Goal: Check status: Check status

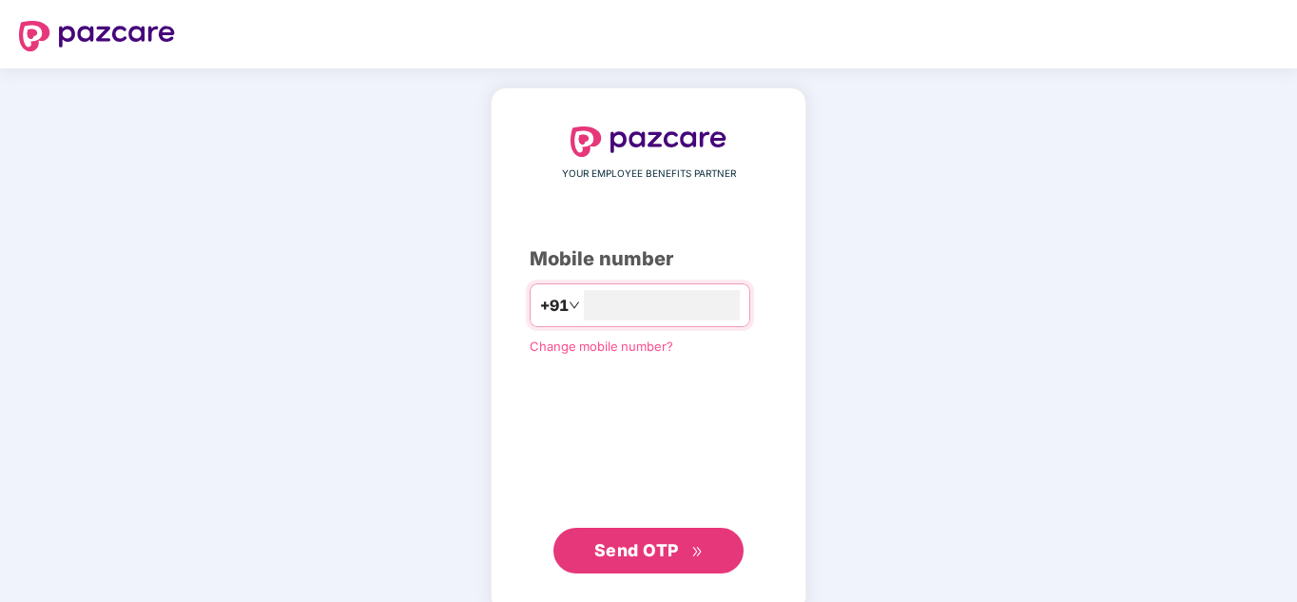
type input "**********"
click at [651, 552] on span "Send OTP" at bounding box center [636, 550] width 85 height 20
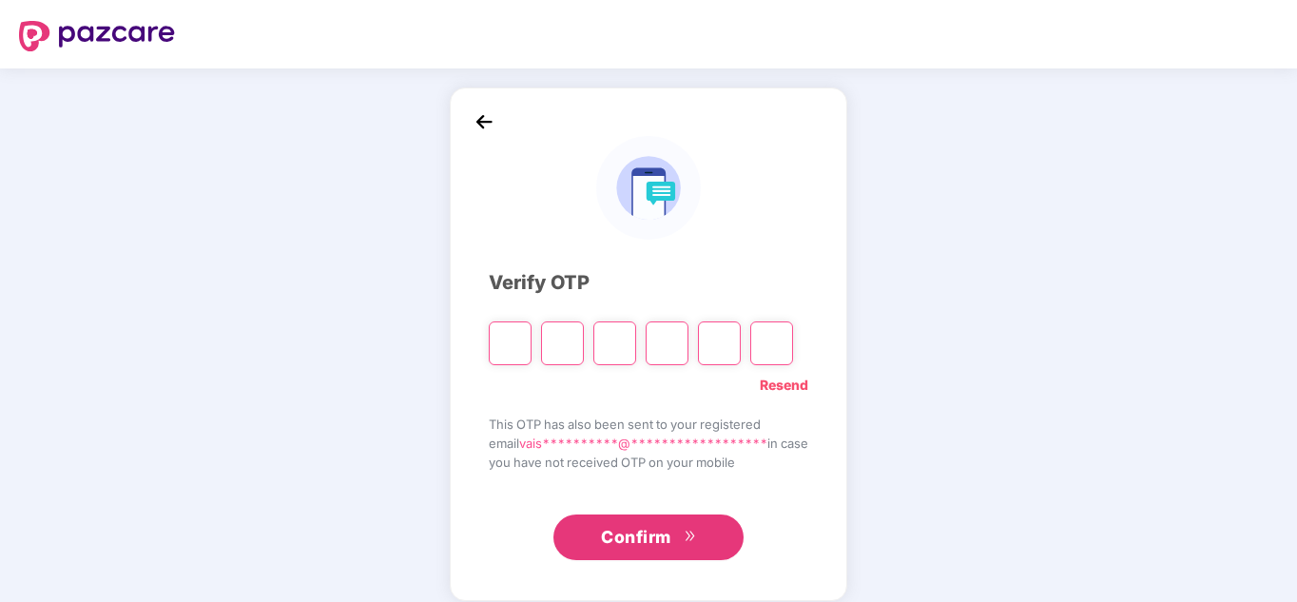
type input "*"
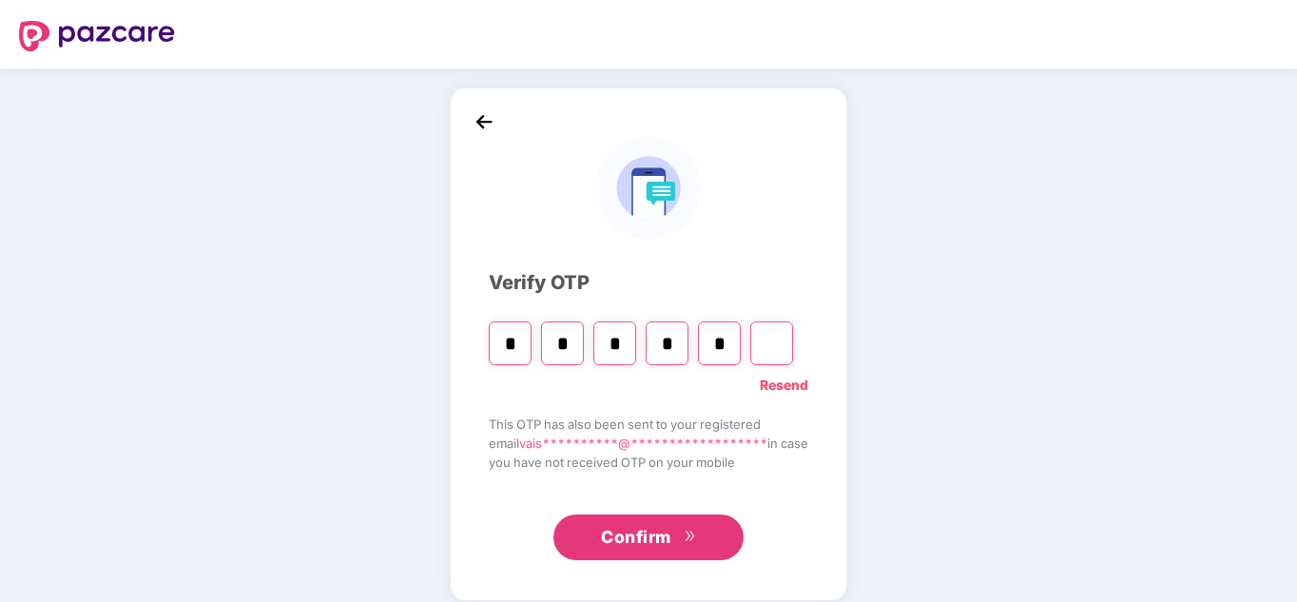
type input "*"
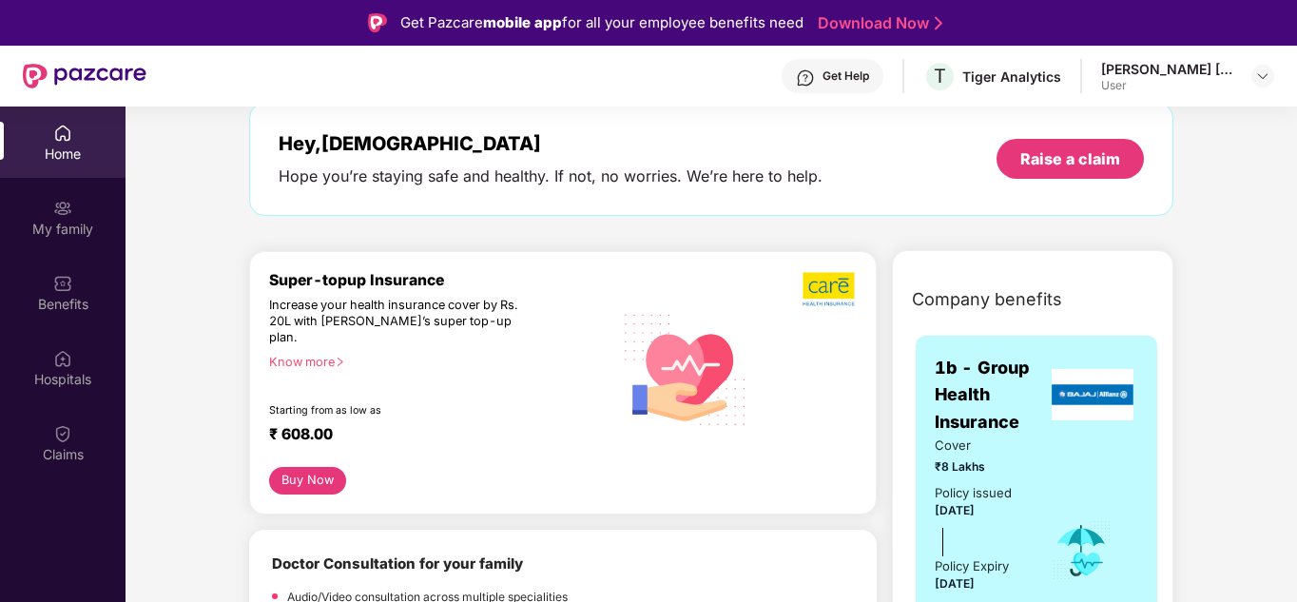
scroll to position [95, 0]
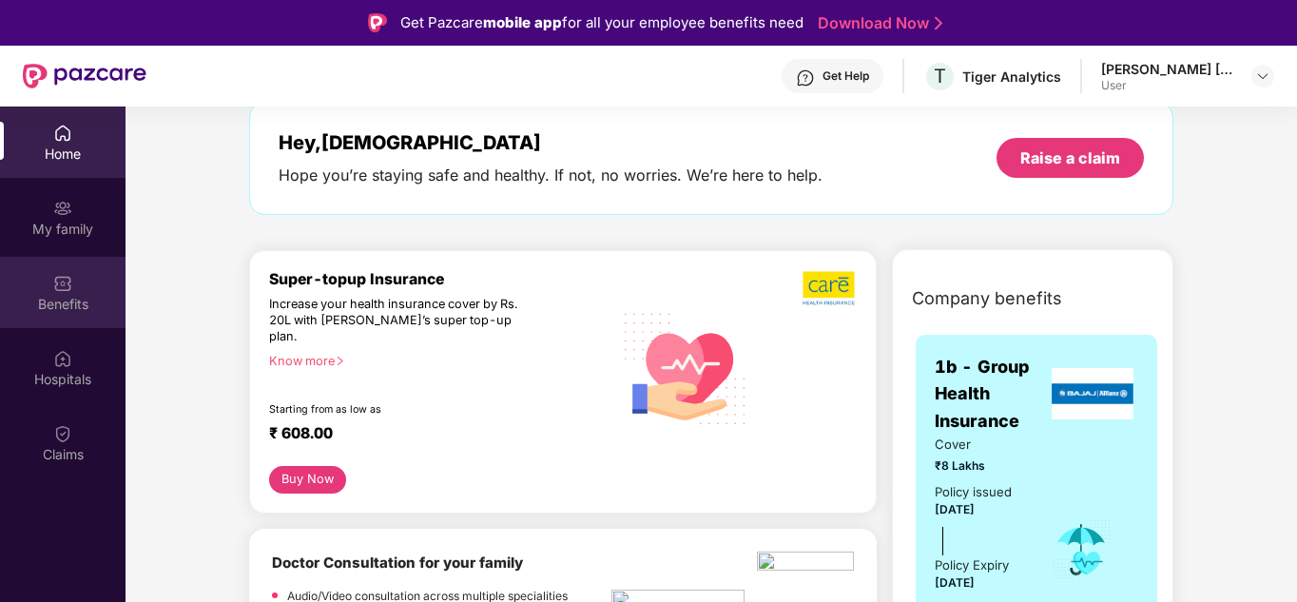
click at [63, 286] on img at bounding box center [62, 283] width 19 height 19
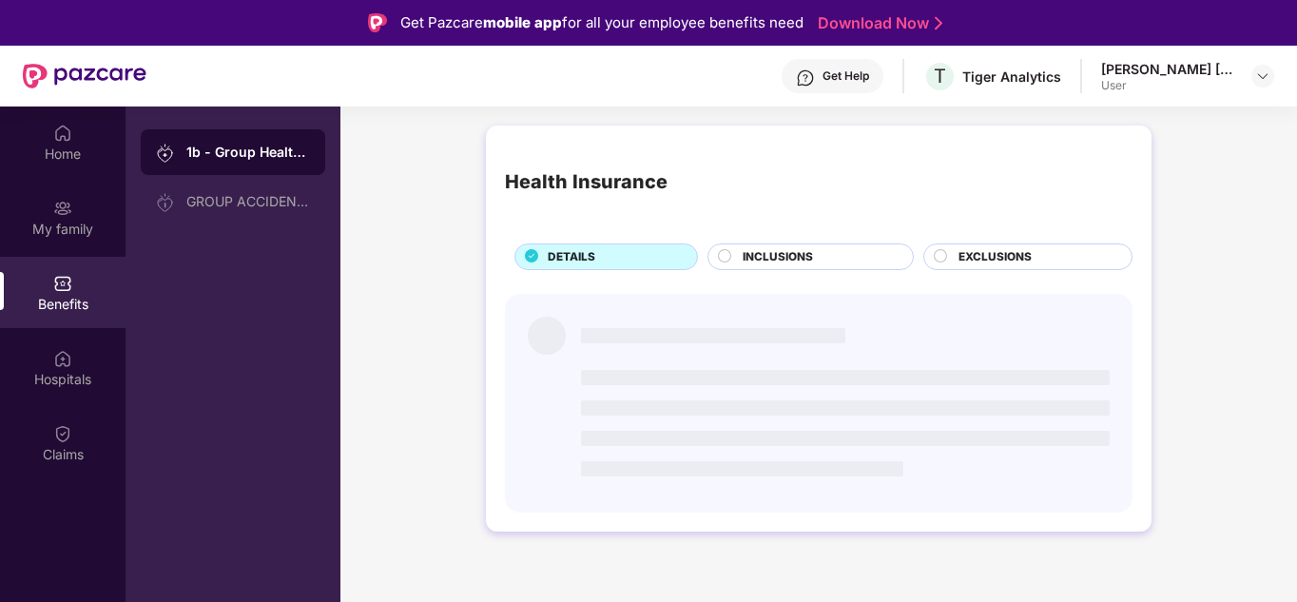
scroll to position [0, 0]
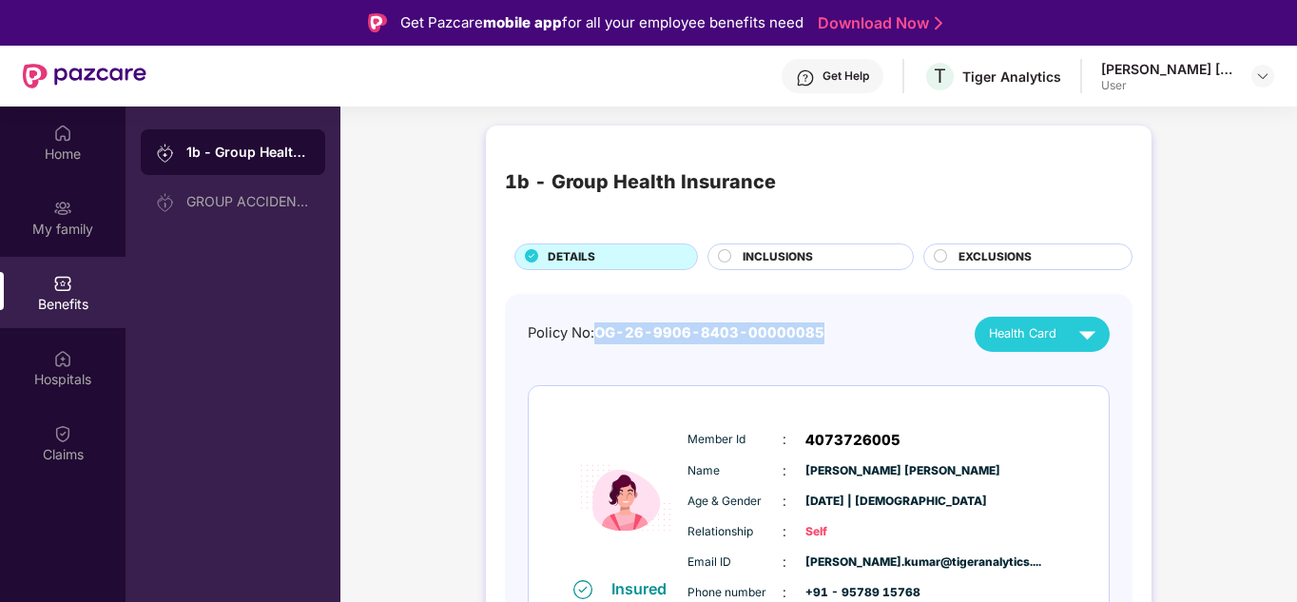
drag, startPoint x: 597, startPoint y: 327, endPoint x: 823, endPoint y: 329, distance: 226.3
click at [823, 329] on div "Policy No: OG-26-9906-8403-00000085 Health Card" at bounding box center [819, 334] width 582 height 35
copy span "OG-26-9906-8403-00000085"
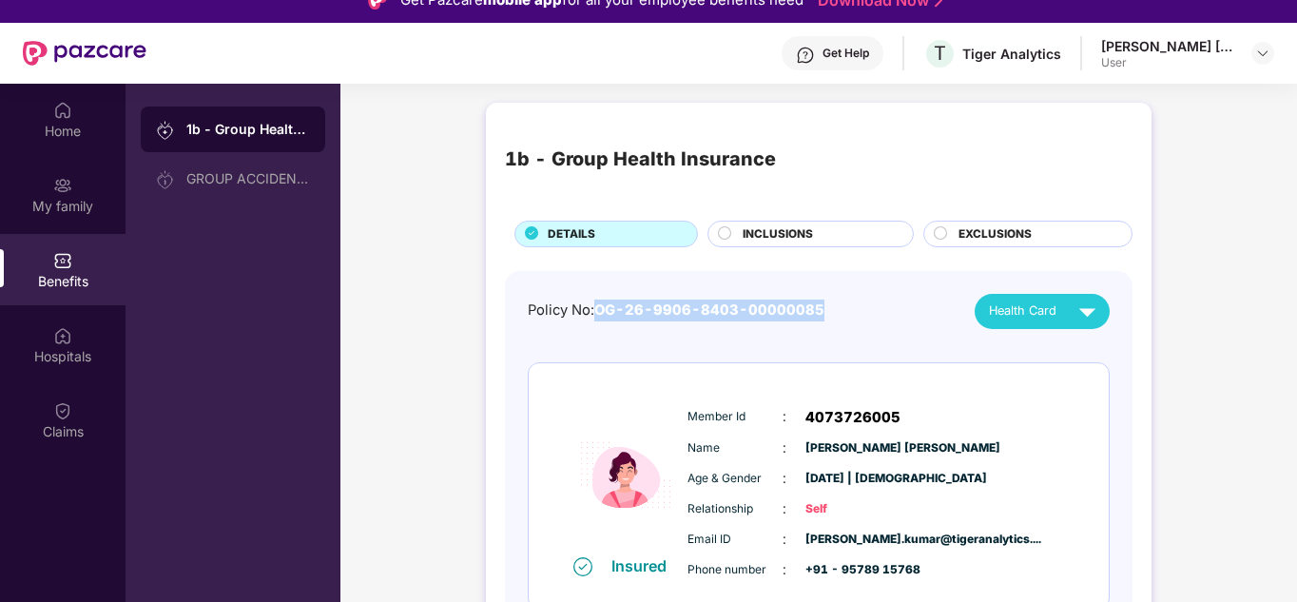
scroll to position [22, 0]
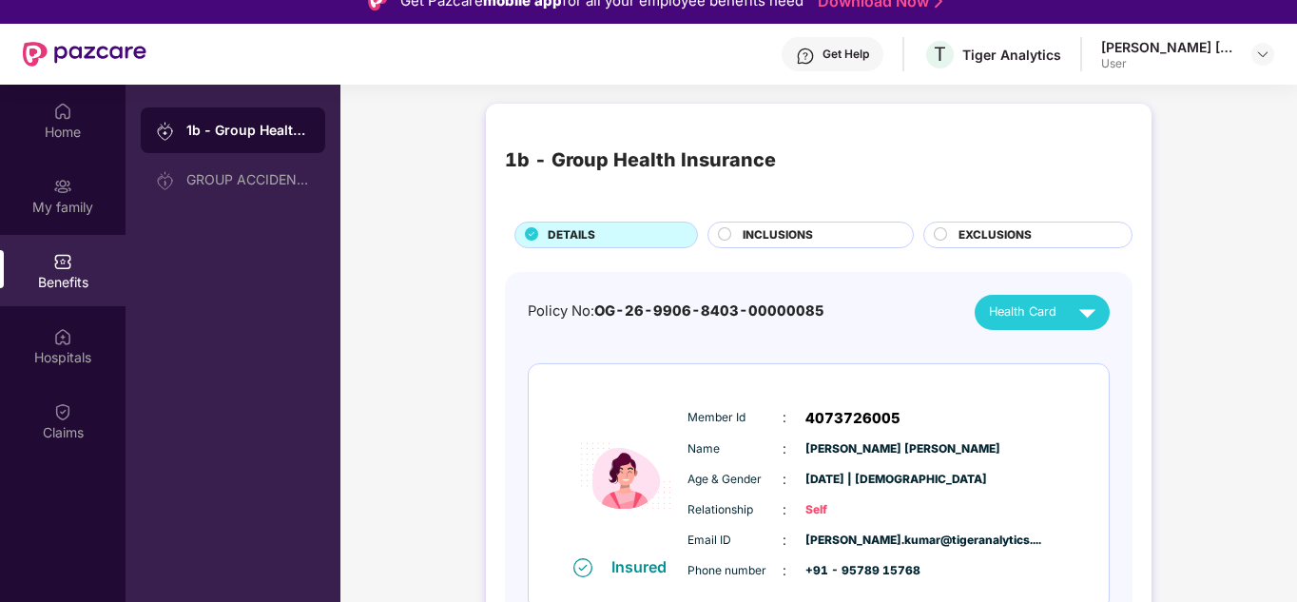
click at [803, 230] on span "INCLUSIONS" at bounding box center [778, 235] width 70 height 18
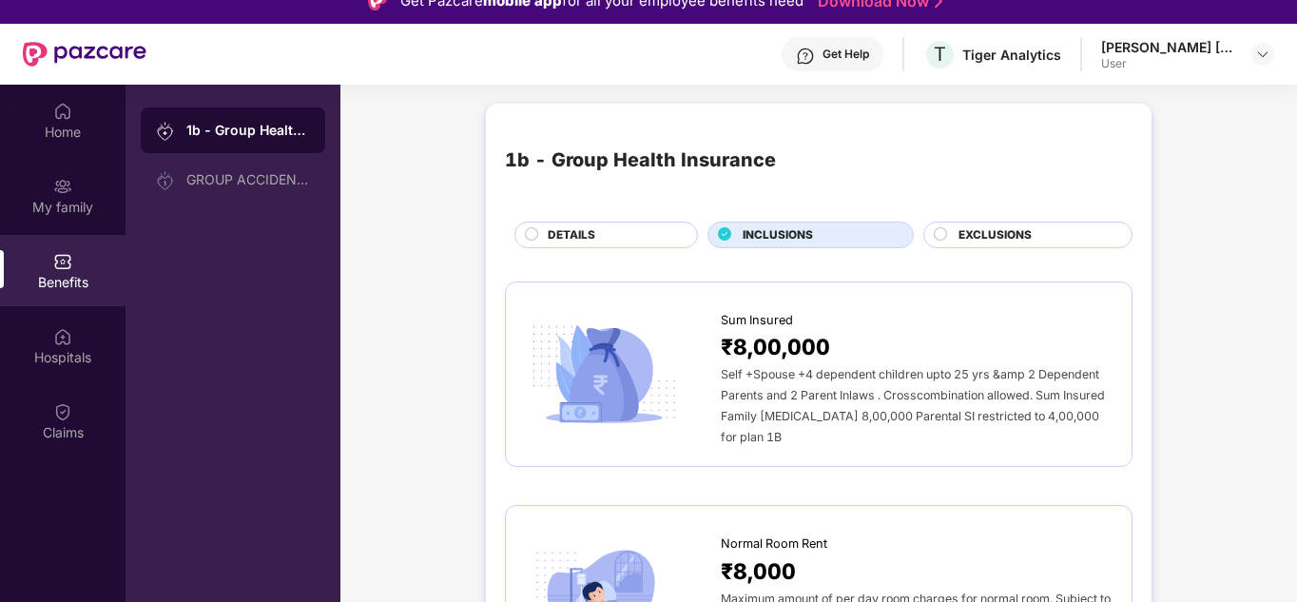
scroll to position [0, 0]
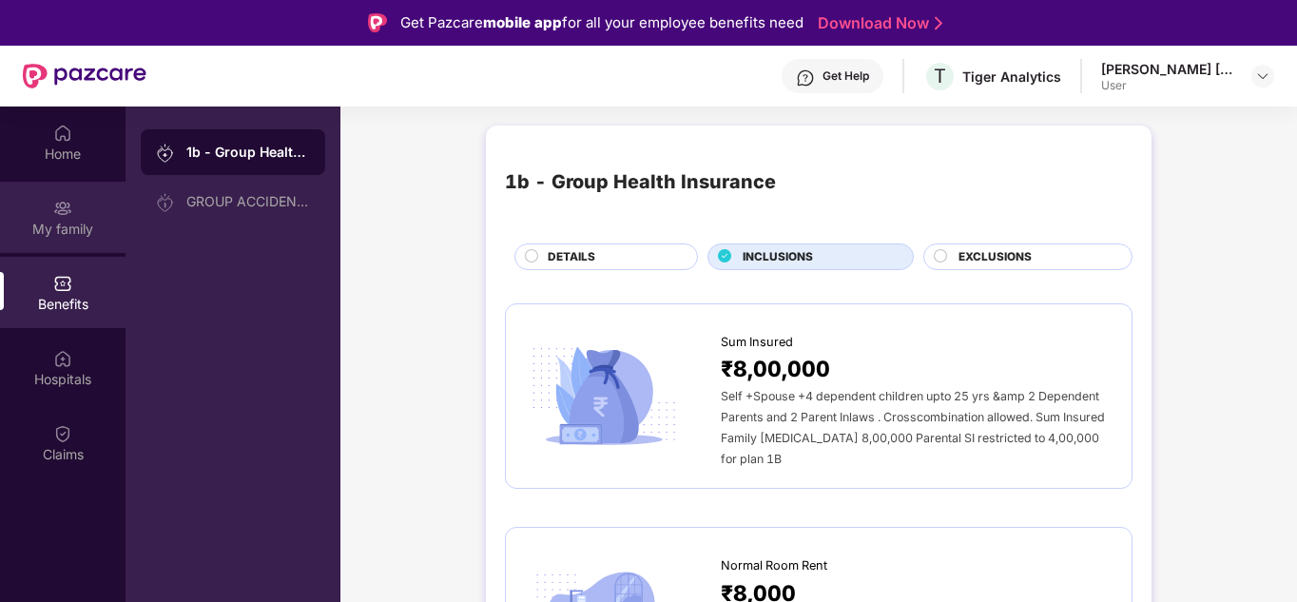
click at [65, 225] on div "My family" at bounding box center [63, 229] width 126 height 19
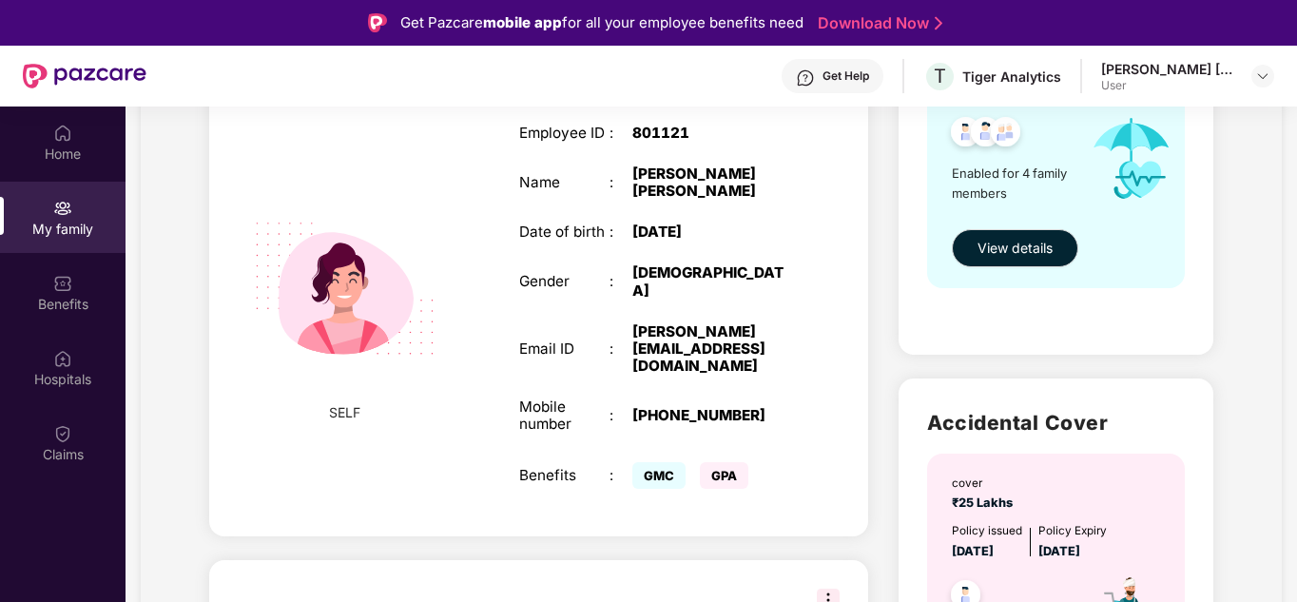
scroll to position [325, 0]
click at [1022, 255] on span "View details" at bounding box center [1014, 248] width 75 height 21
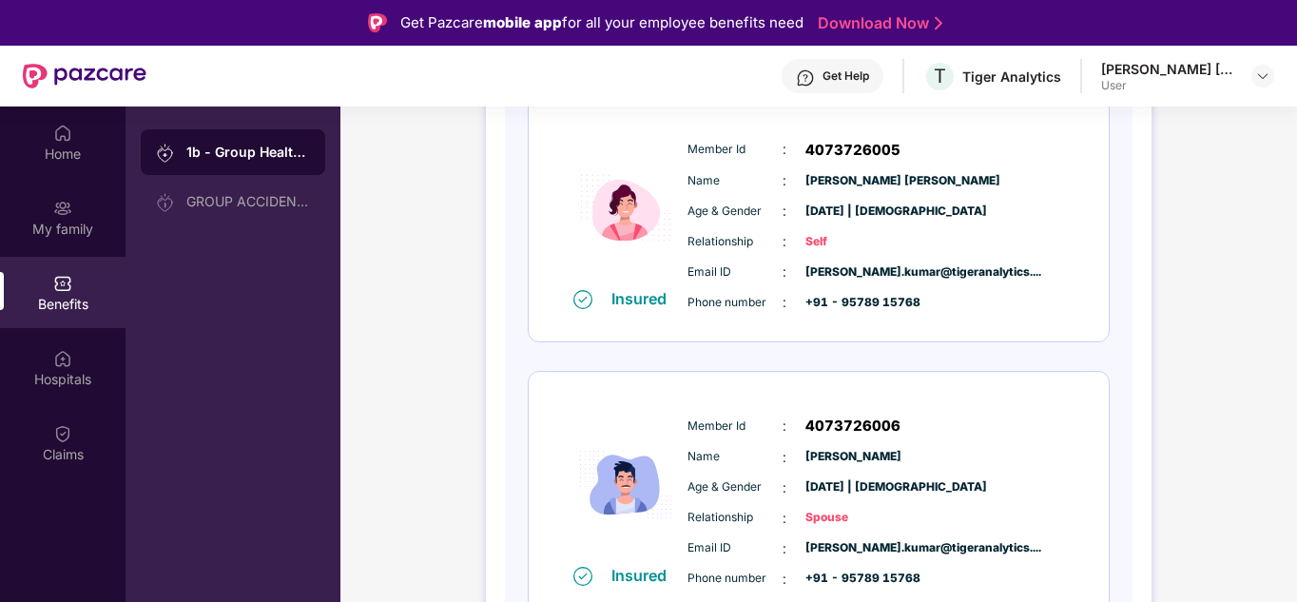
scroll to position [0, 0]
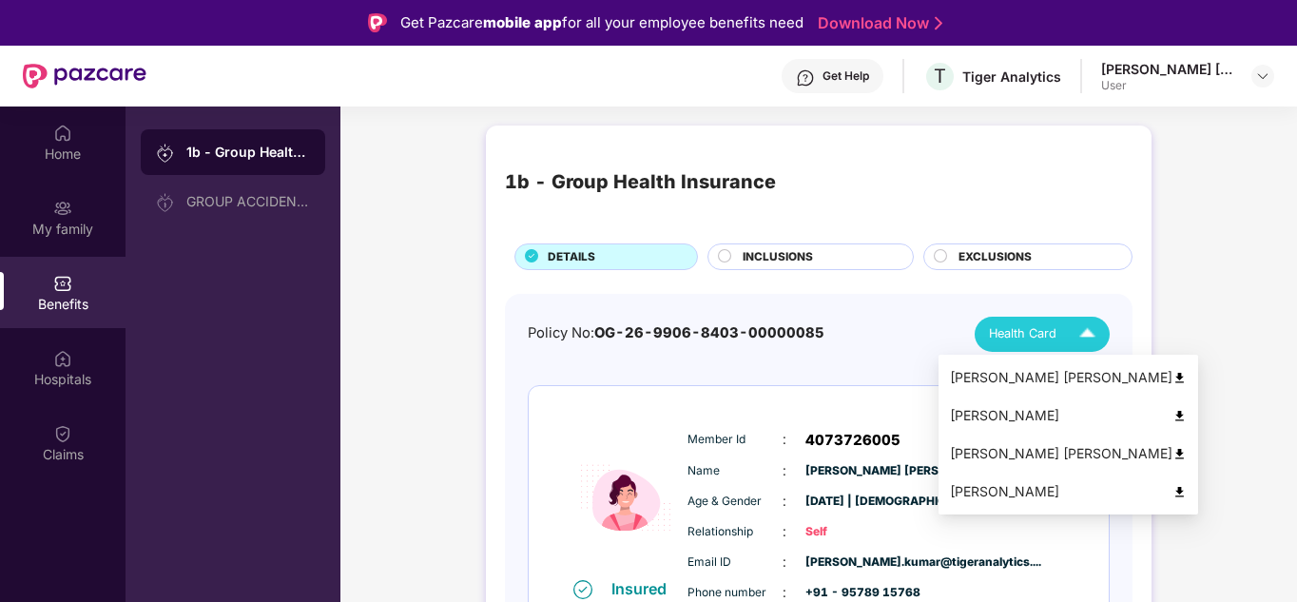
click at [1035, 335] on span "Health Card" at bounding box center [1023, 333] width 68 height 19
click at [1020, 373] on div "[PERSON_NAME] [PERSON_NAME]" at bounding box center [1068, 377] width 237 height 21
